Goal: Find specific page/section: Find specific page/section

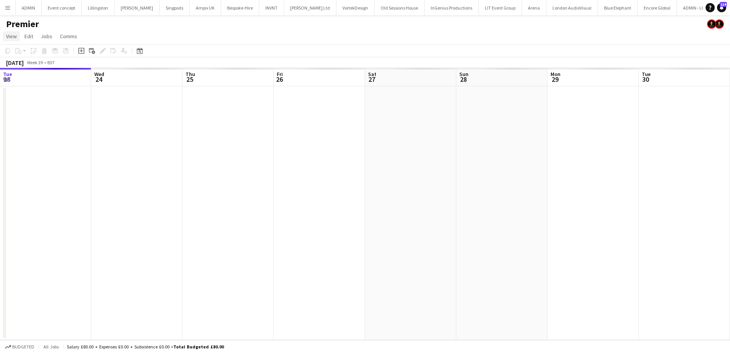
scroll to position [0, 263]
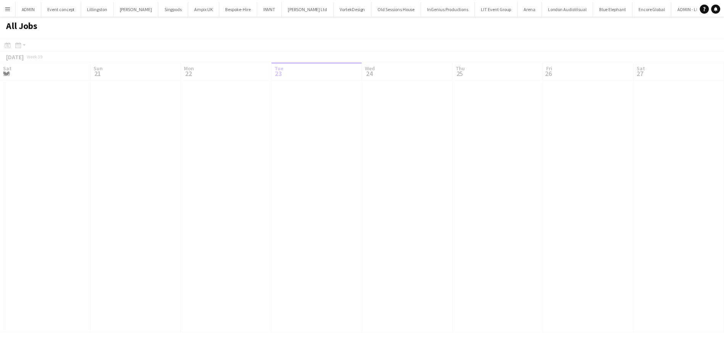
scroll to position [0, 183]
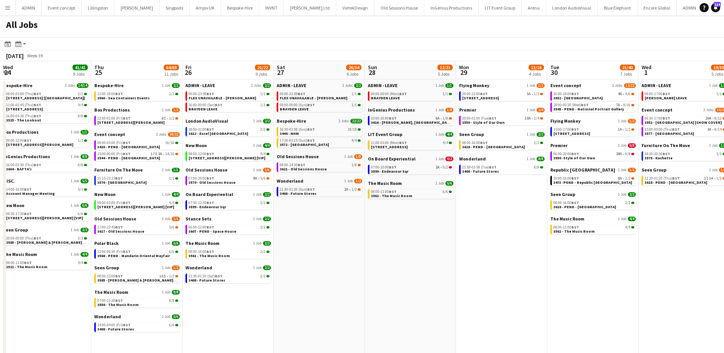
scroll to position [0, 220]
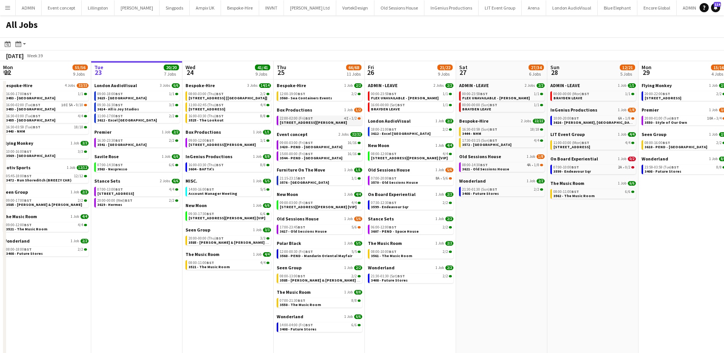
click at [314, 119] on div "22:00-02:00 (Fri) BST 4I • 1/2" at bounding box center [320, 118] width 81 height 4
click at [339, 232] on link "17:00-23:45 BST 5/6 3617 - Old Sessions House" at bounding box center [320, 229] width 81 height 9
click at [512, 226] on app-date-cell "ADMIN - LEAVE 2 Jobs 2/2 00:00-23:59 BST 1/1 FLEX UNAVAILABLE - Ben Turner 00:0…" at bounding box center [501, 243] width 91 height 329
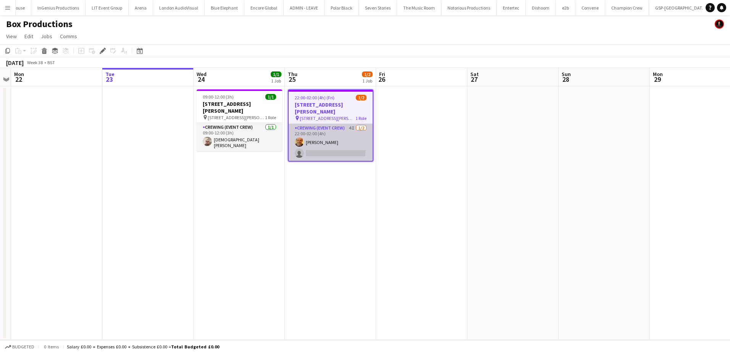
scroll to position [0, 394]
